Goal: Find specific fact: Find specific fact

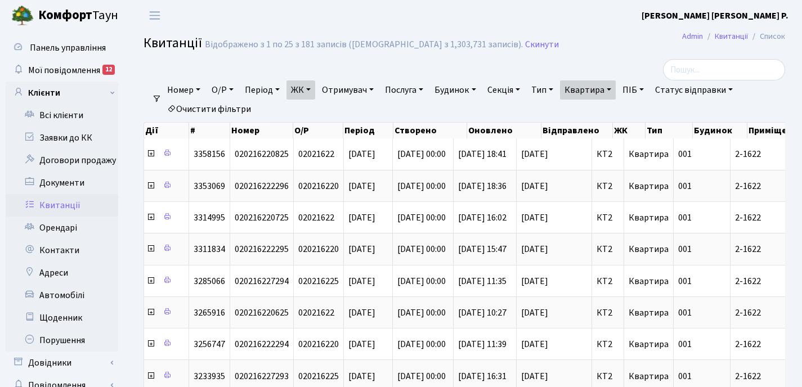
select select "25"
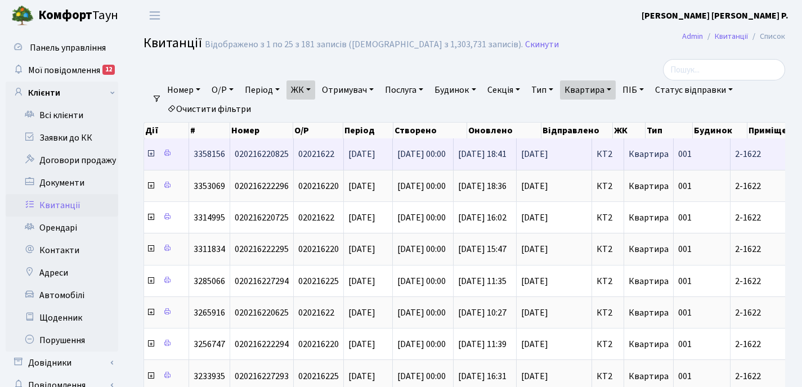
click at [150, 152] on icon at bounding box center [150, 153] width 9 height 9
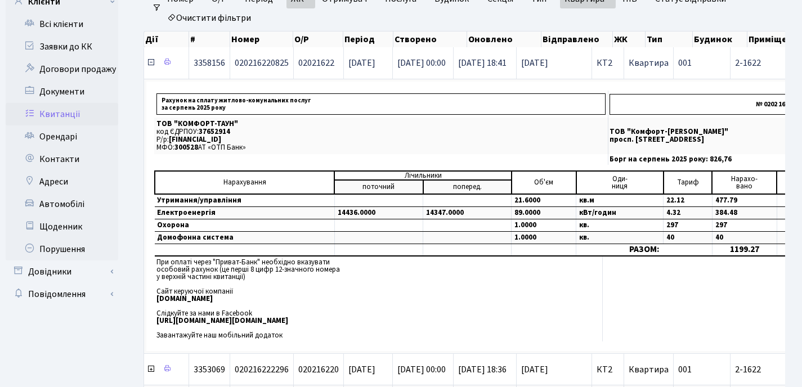
click at [148, 66] on icon at bounding box center [150, 62] width 9 height 9
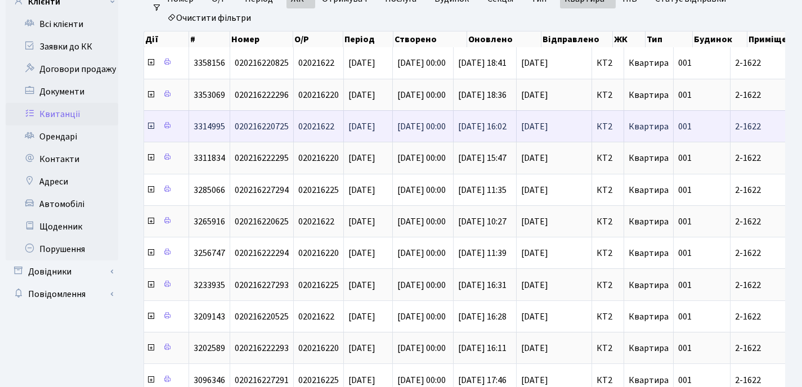
click at [151, 128] on icon at bounding box center [150, 125] width 9 height 9
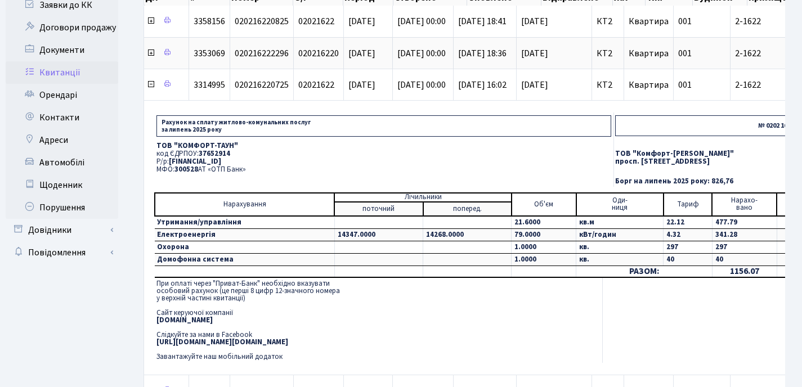
drag, startPoint x: 241, startPoint y: 165, endPoint x: 155, endPoint y: 143, distance: 88.3
click at [155, 143] on td "ТОВ "КОМФОРТ-ТАУН" код ЄДРПОУ: 37652914 Р/р: [FINANCIAL_ID] МФО: 300528 АТ «ОТП…" at bounding box center [383, 157] width 459 height 37
copy td "ТОВ "КОМФОРТ-ТАУН" код ЄДРПОУ: 37652914 Р/р: [FINANCIAL_ID] МФО: 300528 АТ «ОТП…"
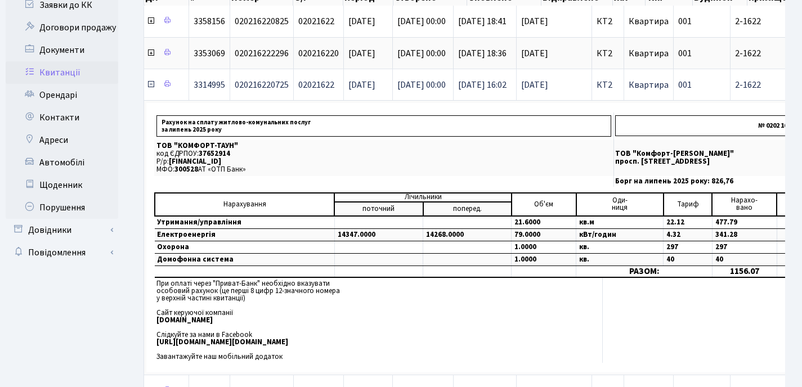
click at [150, 87] on icon at bounding box center [150, 84] width 9 height 9
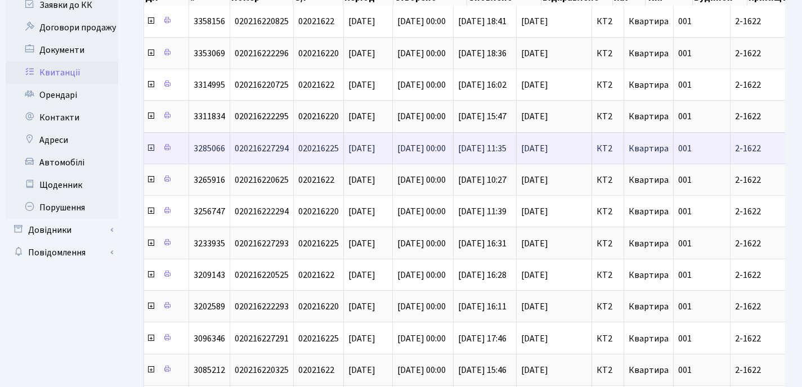
click at [150, 152] on span at bounding box center [151, 148] width 11 height 12
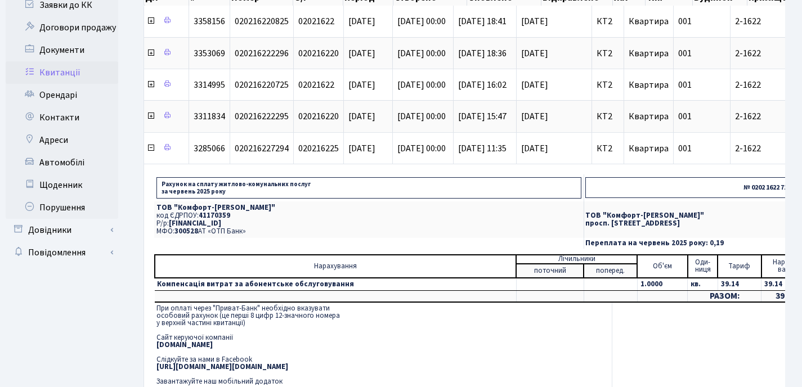
scroll to position [150, 0]
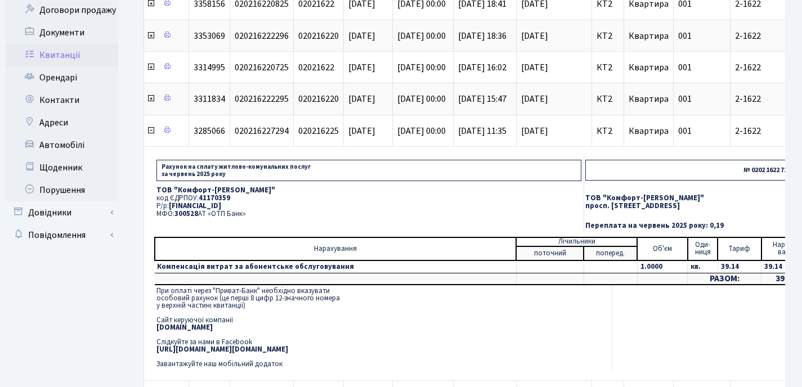
drag, startPoint x: 156, startPoint y: 191, endPoint x: 252, endPoint y: 214, distance: 98.5
click at [252, 214] on td "ТОВ "Комфорт-Таун Ріелт" код ЄДРПОУ: 41170359 Р/р: [FINANCIAL_ID] МФО: 300528 А…" at bounding box center [368, 202] width 429 height 37
copy td "ТОВ "Комфорт-Таун Ріелт" код ЄДРПОУ: 41170359 Р/р: [FINANCIAL_ID] МФО: 300528 А…"
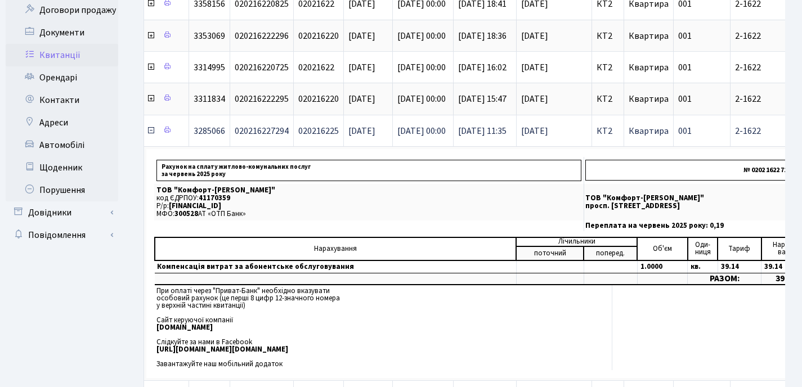
click at [151, 131] on icon at bounding box center [150, 130] width 9 height 9
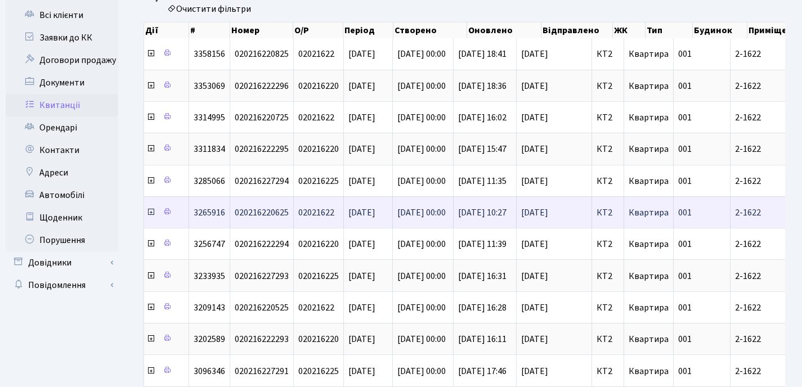
scroll to position [0, 0]
